Goal: Task Accomplishment & Management: Manage account settings

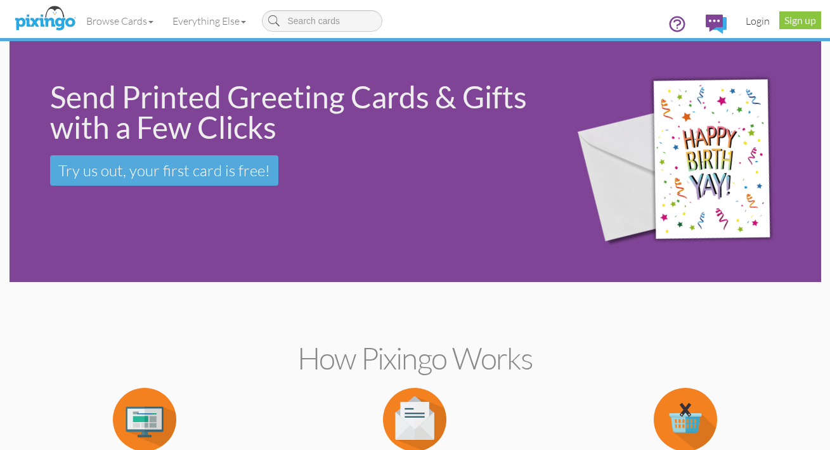
click at [762, 23] on link "Login" at bounding box center [757, 21] width 43 height 32
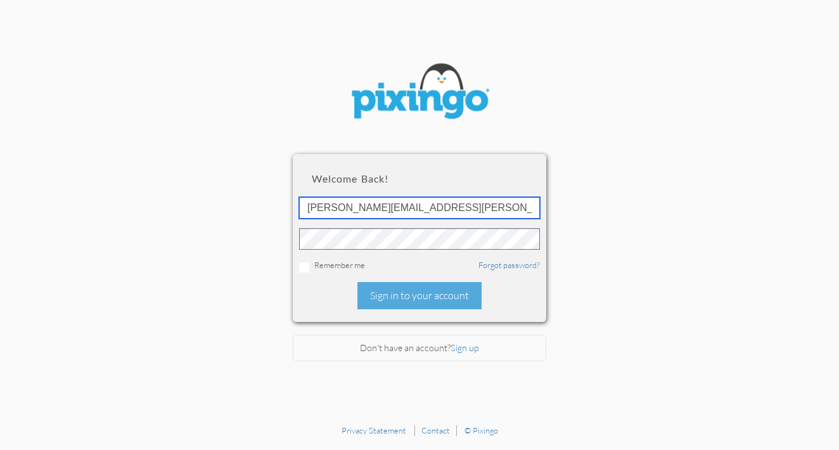
type input "[PERSON_NAME][EMAIL_ADDRESS][PERSON_NAME][DOMAIN_NAME]"
click at [519, 261] on link "Forgot password?" at bounding box center [509, 265] width 61 height 10
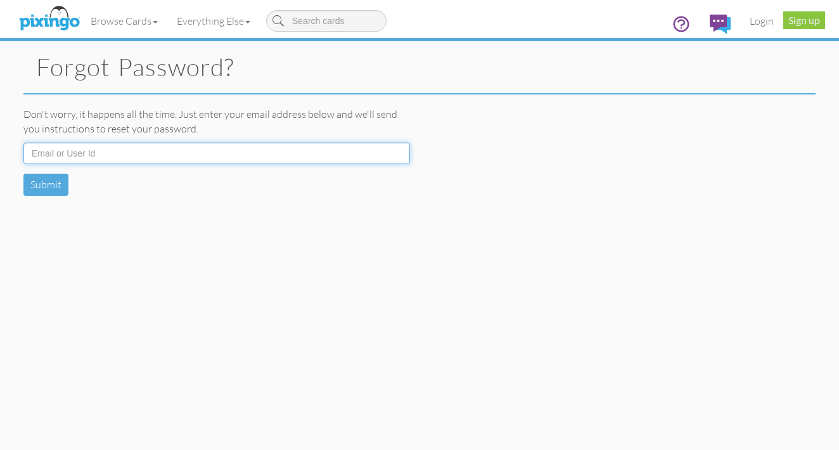
click at [300, 149] on input at bounding box center [216, 154] width 387 height 22
type input "[PERSON_NAME][EMAIL_ADDRESS][PERSON_NAME][DOMAIN_NAME]"
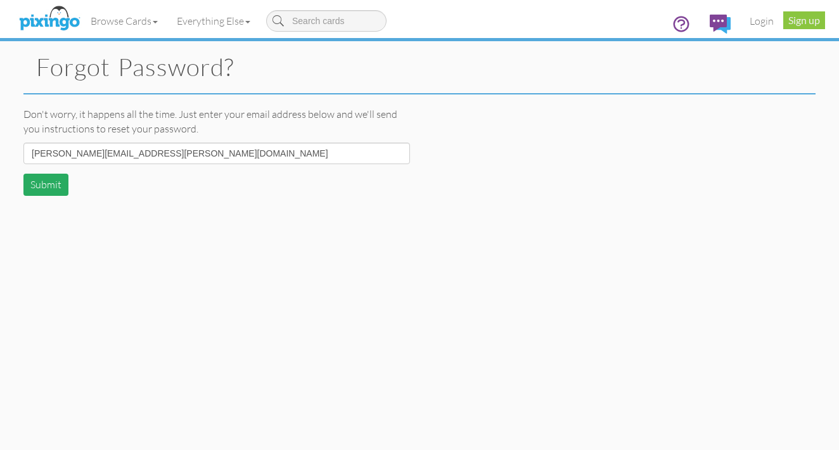
click at [61, 183] on button "Submit" at bounding box center [45, 185] width 45 height 22
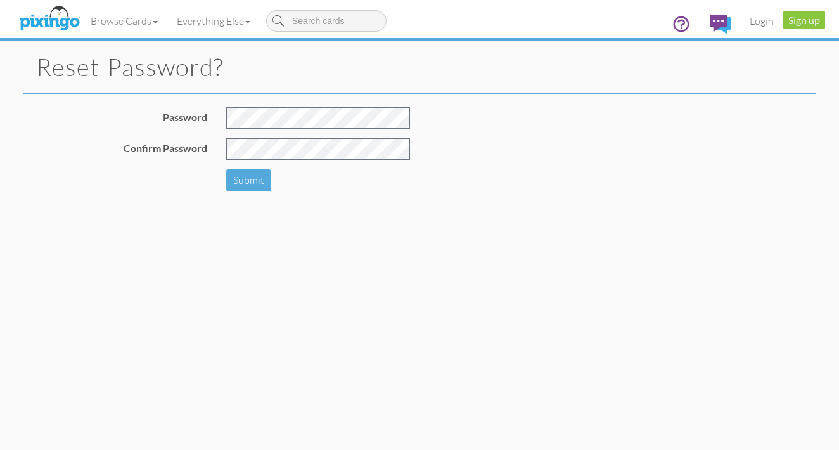
click at [437, 146] on div "Password Confirm Password Submit" at bounding box center [420, 165] width 812 height 142
click at [249, 185] on button "Submit" at bounding box center [248, 180] width 45 height 22
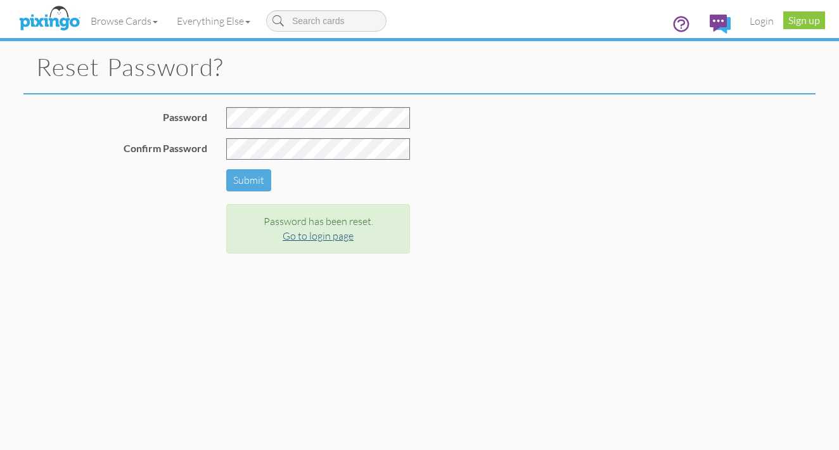
click at [323, 237] on link "Go to login page" at bounding box center [318, 236] width 71 height 13
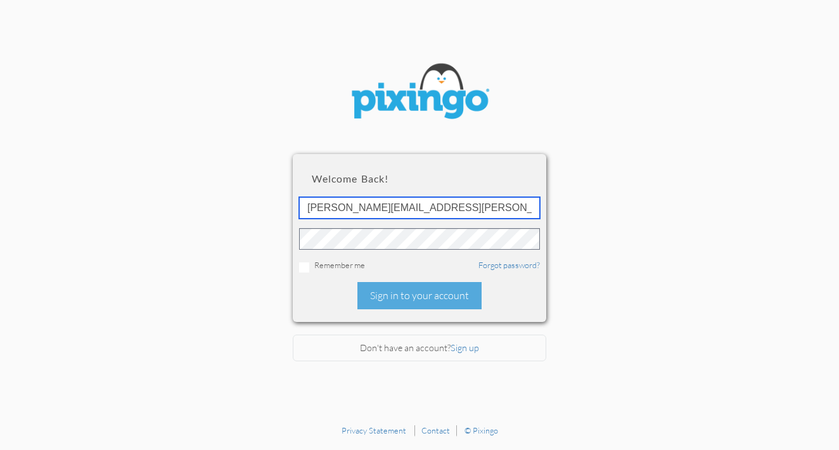
type input "[PERSON_NAME][EMAIL_ADDRESS][PERSON_NAME][DOMAIN_NAME]"
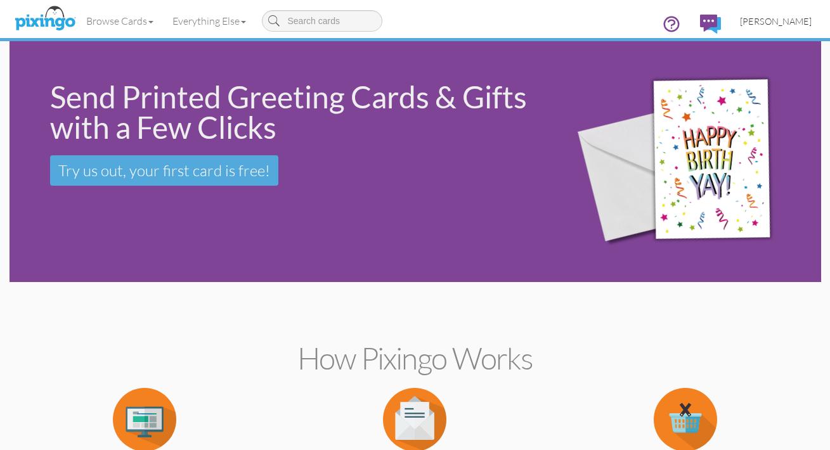
click at [779, 20] on span "James B. Skirvin, Jr." at bounding box center [776, 21] width 72 height 11
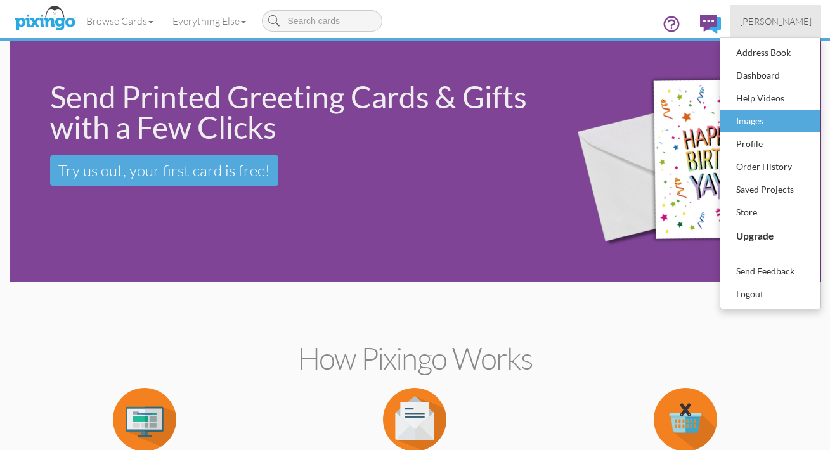
click at [742, 120] on div "Images" at bounding box center [770, 121] width 75 height 19
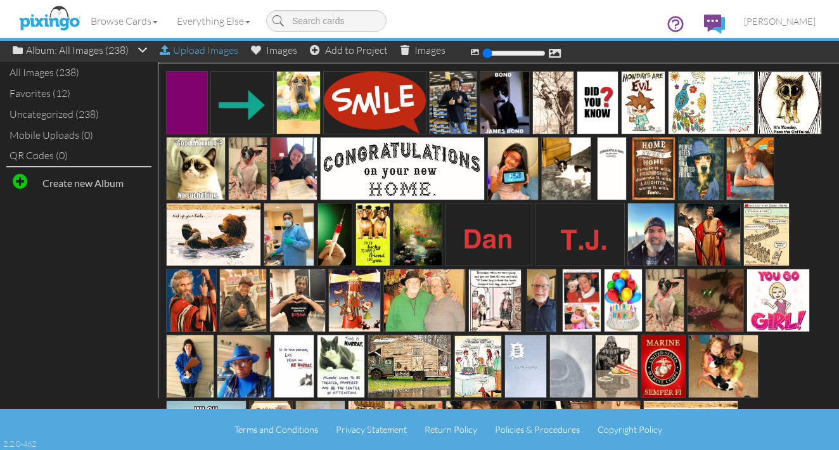
click at [204, 51] on div "Upload Images" at bounding box center [199, 50] width 79 height 18
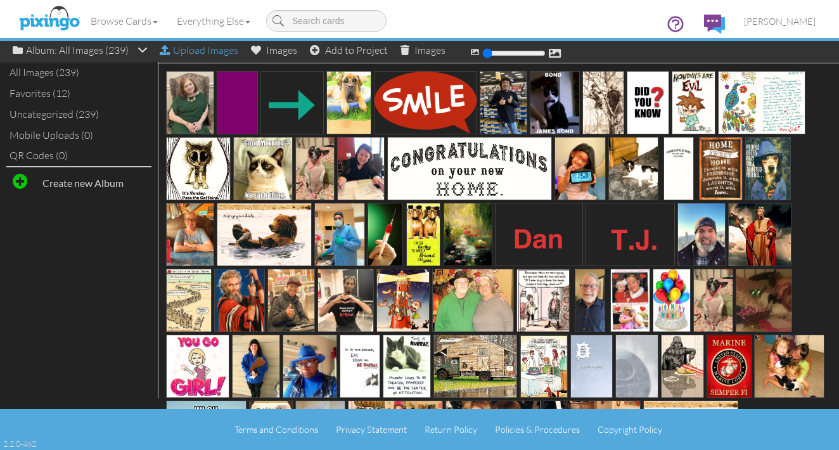
click at [197, 52] on div "Upload Images" at bounding box center [199, 50] width 79 height 18
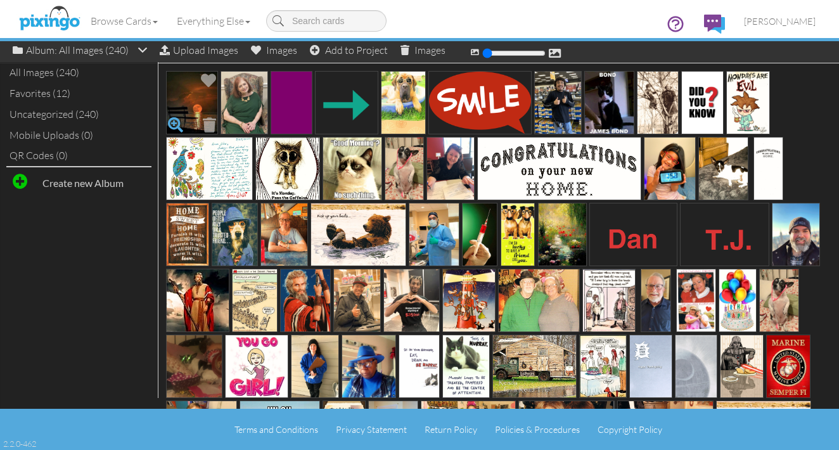
click at [173, 129] on span at bounding box center [176, 125] width 22 height 22
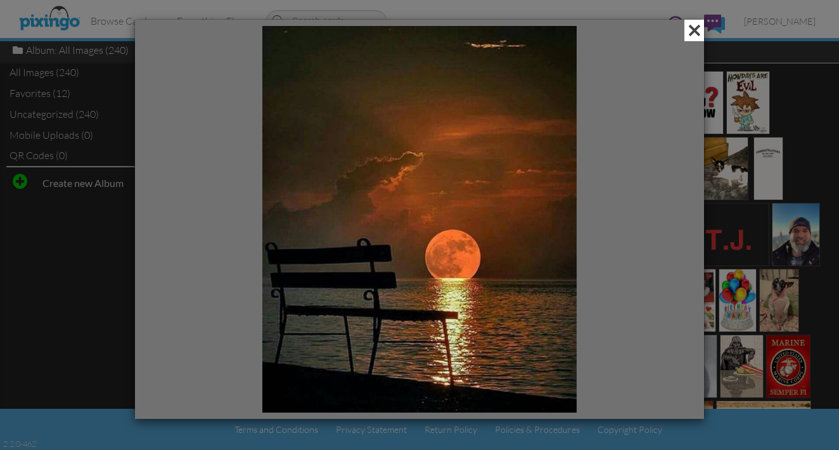
click at [696, 31] on span at bounding box center [695, 31] width 20 height 22
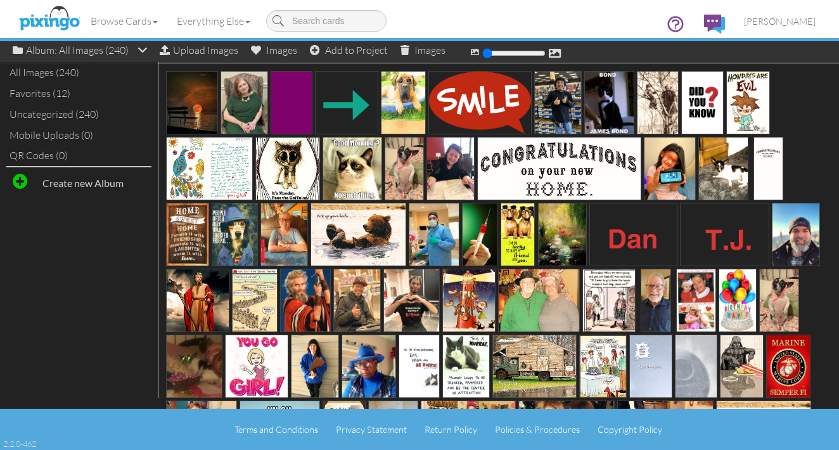
click at [525, 16] on div "Browse Cards Business Accounting Automotive Chiropractor Customer Dental Financ…" at bounding box center [419, 25] width 793 height 50
